Goal: Check status: Check status

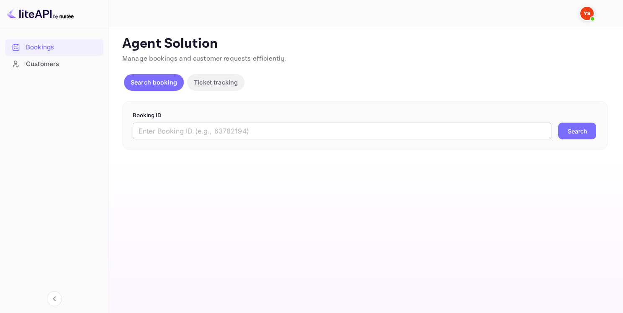
click at [247, 131] on input "text" at bounding box center [342, 131] width 419 height 17
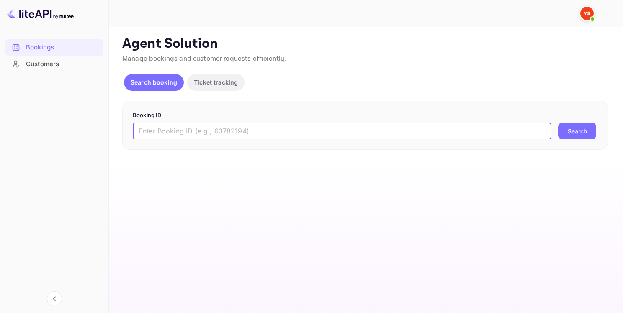
paste input "9446031"
type input "9446031"
click at [570, 130] on button "Search" at bounding box center [577, 131] width 38 height 17
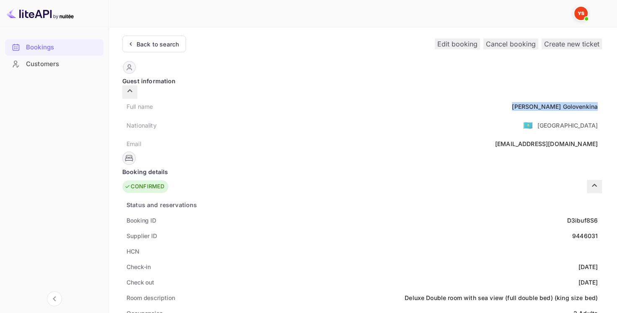
drag, startPoint x: 302, startPoint y: 98, endPoint x: 354, endPoint y: 98, distance: 51.9
click at [354, 99] on div "Full name [PERSON_NAME]" at bounding box center [362, 107] width 480 height 16
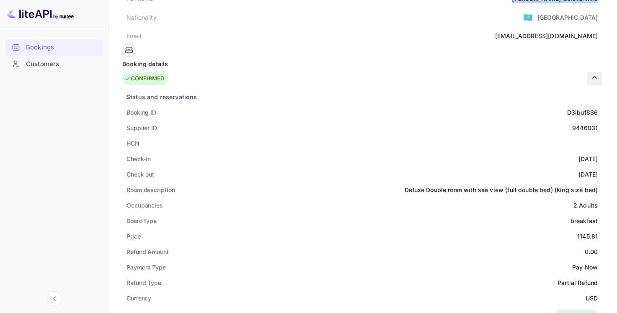
scroll to position [209, 0]
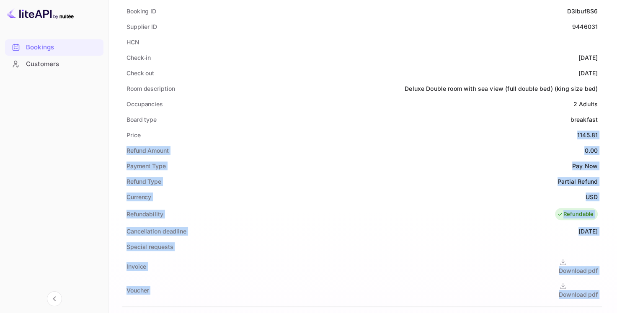
drag, startPoint x: 325, startPoint y: 132, endPoint x: 360, endPoint y: 131, distance: 35.2
click at [360, 131] on div "Guest information Full name [PERSON_NAME] Nationality 🇰🇿 [DEMOGRAPHIC_DATA] Ema…" at bounding box center [362, 252] width 480 height 803
click at [577, 131] on div "1145.81" at bounding box center [587, 135] width 21 height 9
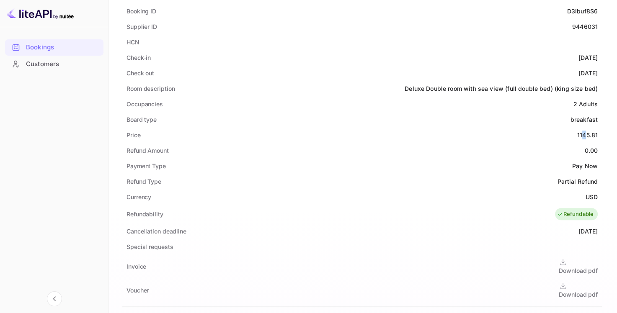
click at [577, 131] on div "1145.81" at bounding box center [587, 135] width 21 height 9
click at [329, 129] on div "Price 1145.81" at bounding box center [362, 135] width 480 height 16
drag, startPoint x: 329, startPoint y: 129, endPoint x: 347, endPoint y: 129, distance: 17.6
click at [347, 129] on div "Price 1145.81" at bounding box center [362, 135] width 480 height 16
copy div "1145.81"
